Goal: Task Accomplishment & Management: Use online tool/utility

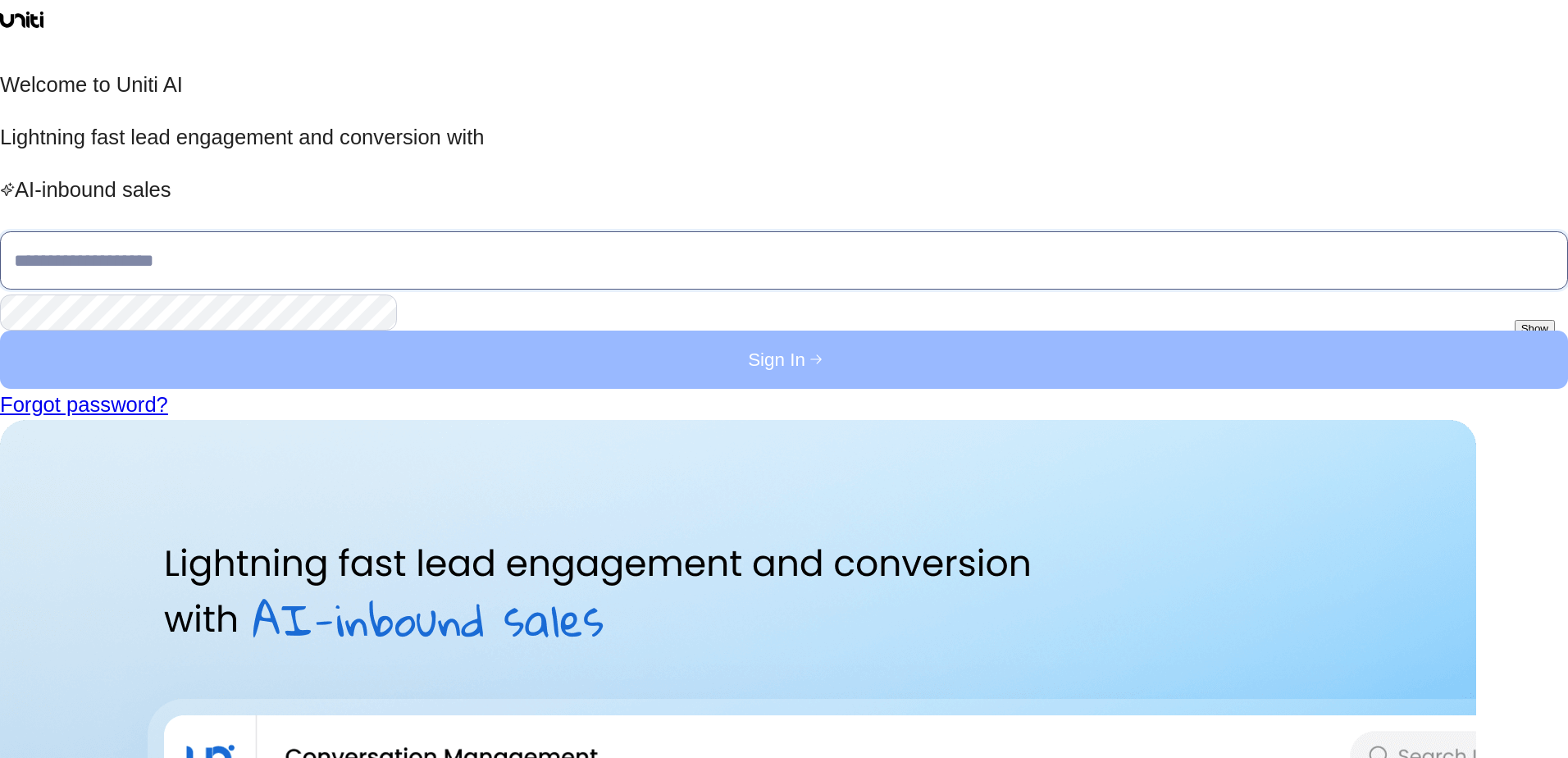
type input "**********"
click at [411, 388] on button "Sign In" at bounding box center [784, 360] width 1568 height 58
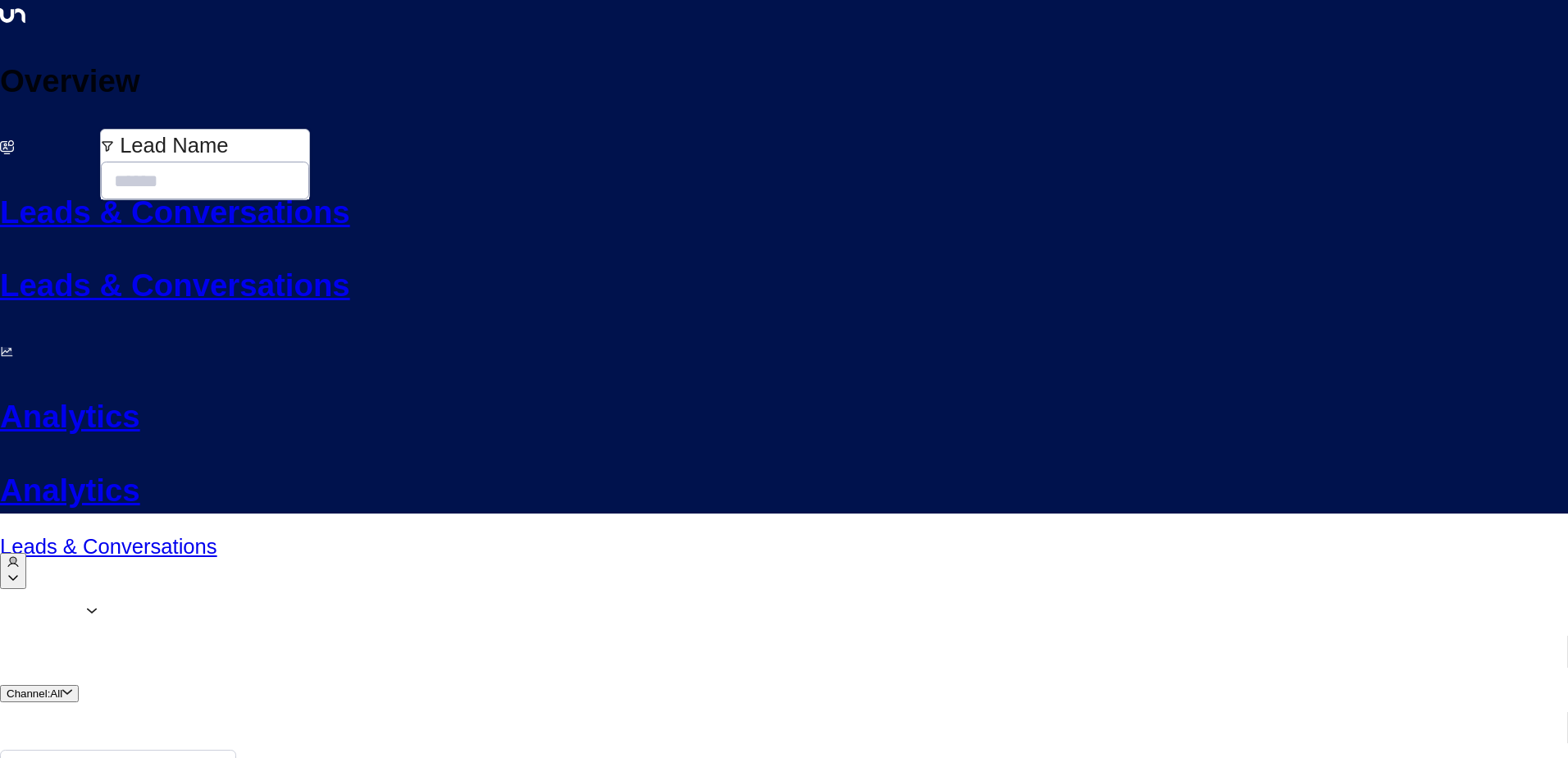
type input "****"
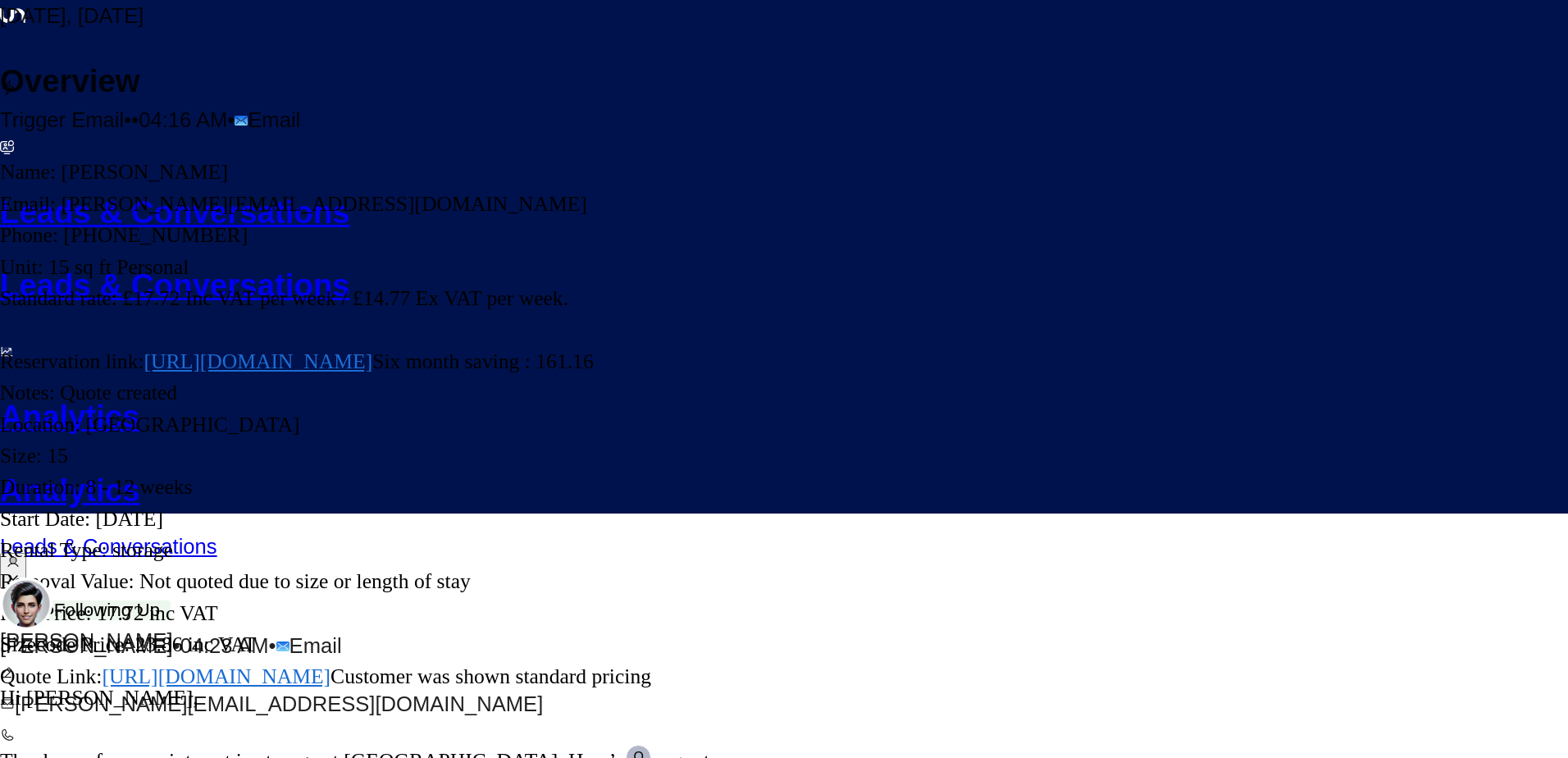
click at [16, 602] on icon "button" at bounding box center [8, 610] width 16 height 16
